Goal: Complete application form

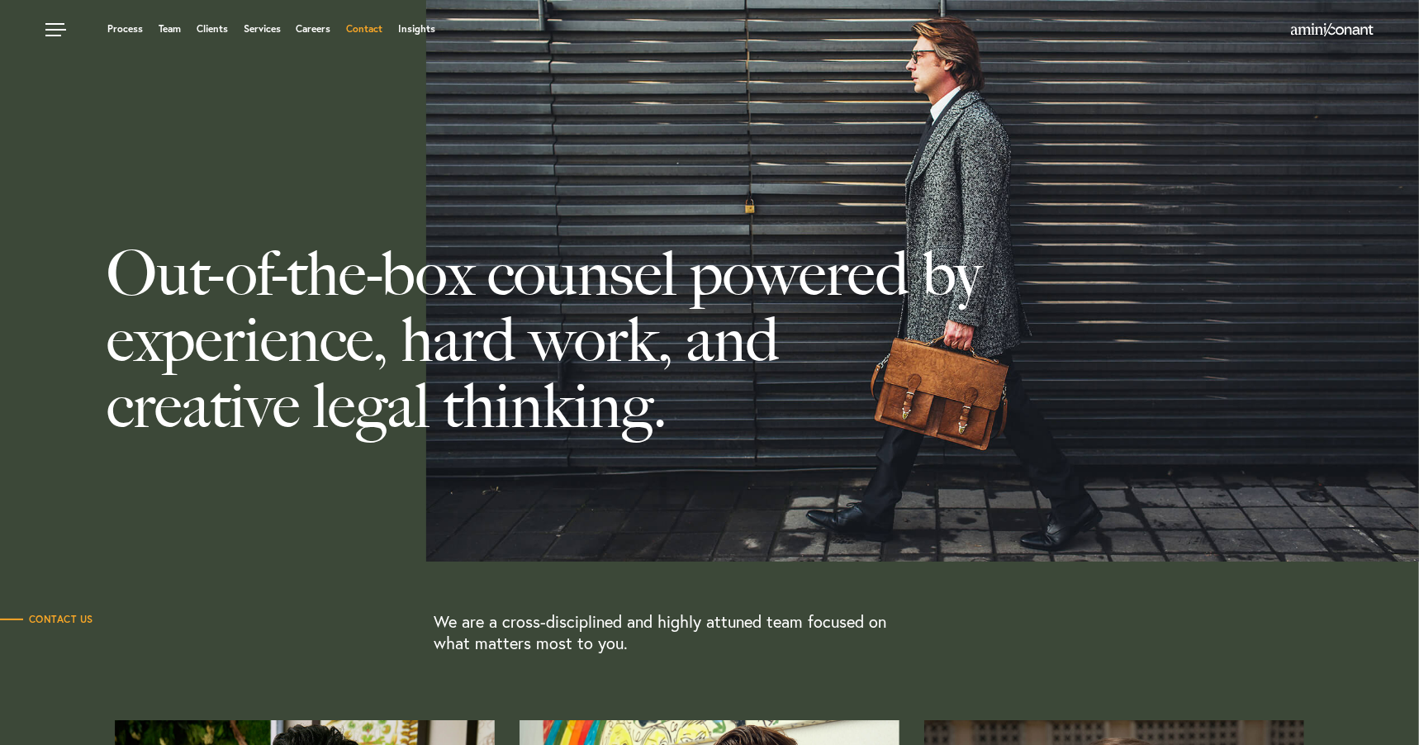
click at [380, 30] on link "Contact" at bounding box center [364, 29] width 36 height 10
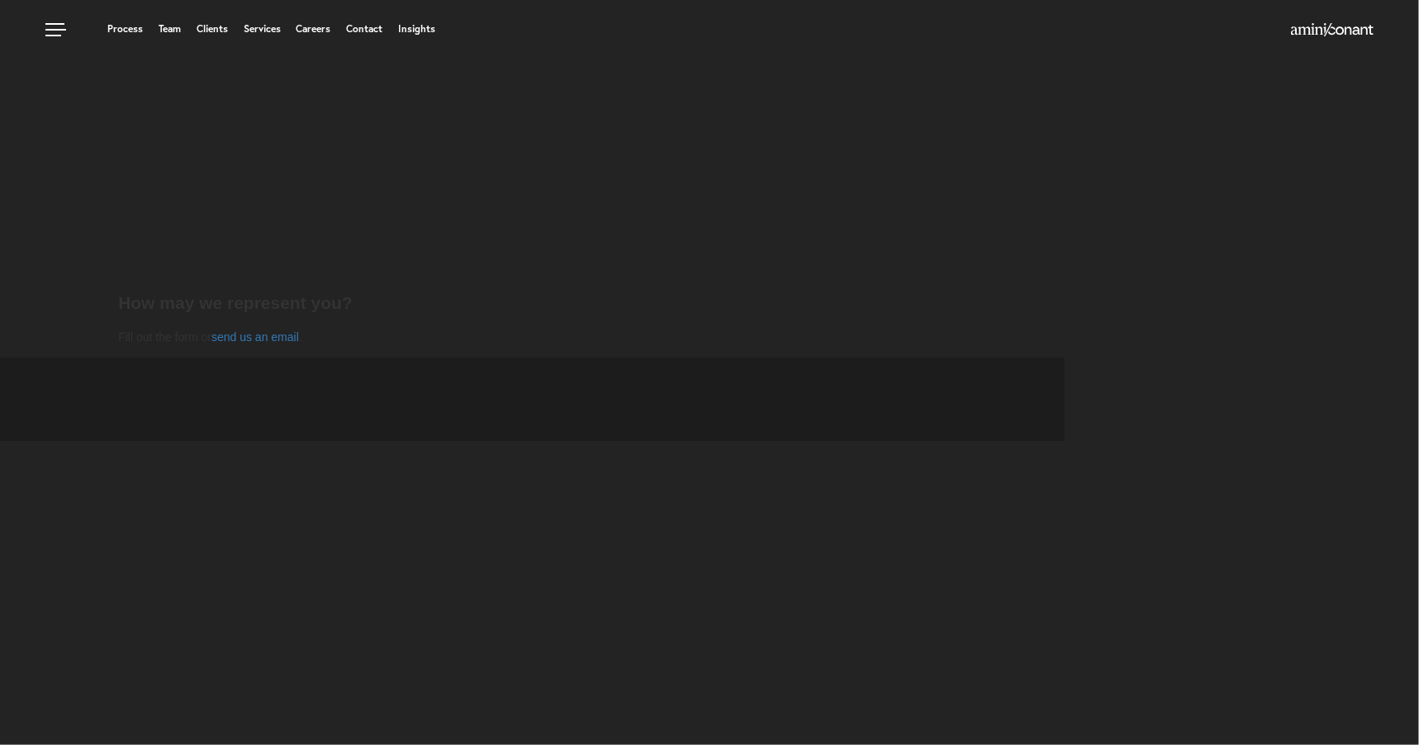
select select "Austin"
select select "Business and Civil Litigation"
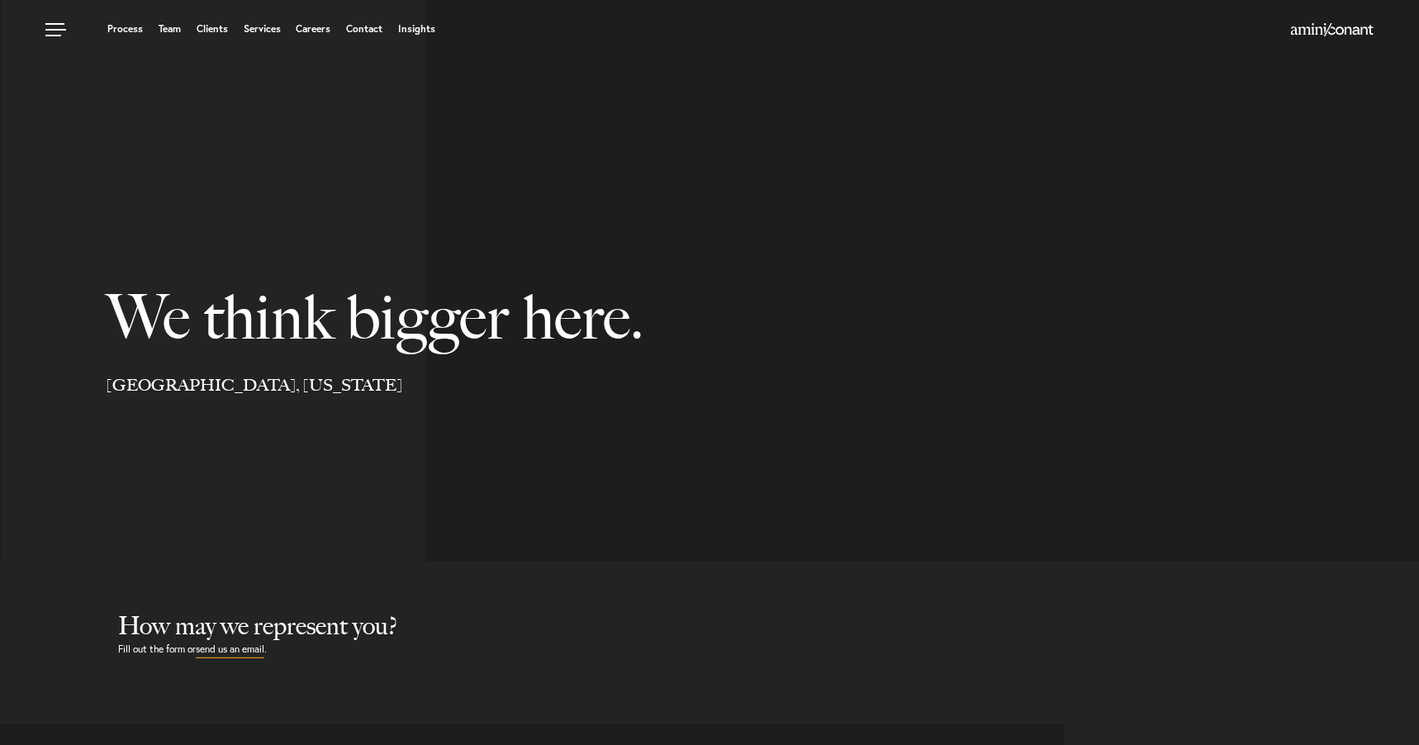
select select "Austin"
select select "Business and Civil Litigation"
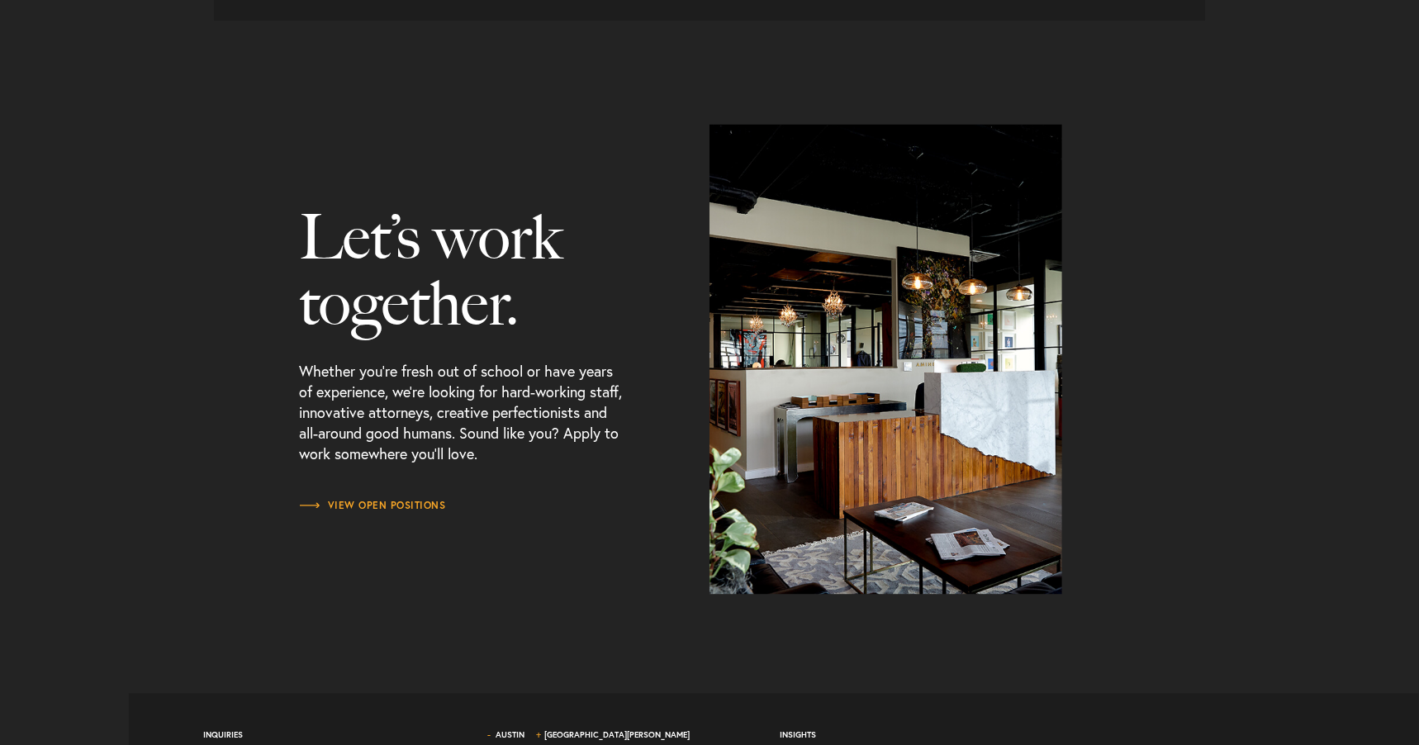
scroll to position [2132, 0]
